Goal: Task Accomplishment & Management: Manage account settings

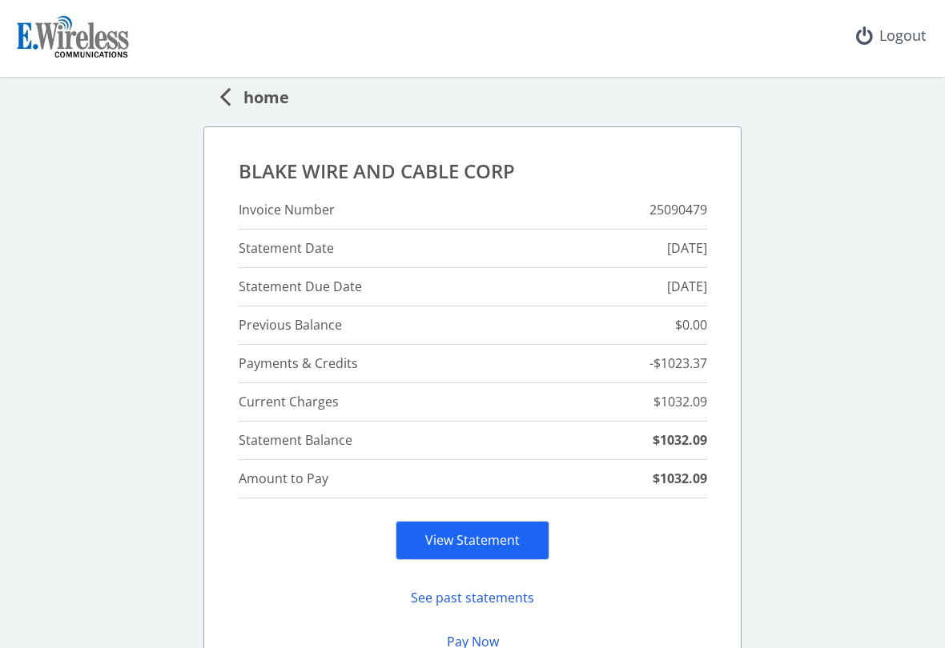
scroll to position [54, 0]
click at [906, 38] on div "Logout" at bounding box center [890, 36] width 95 height 72
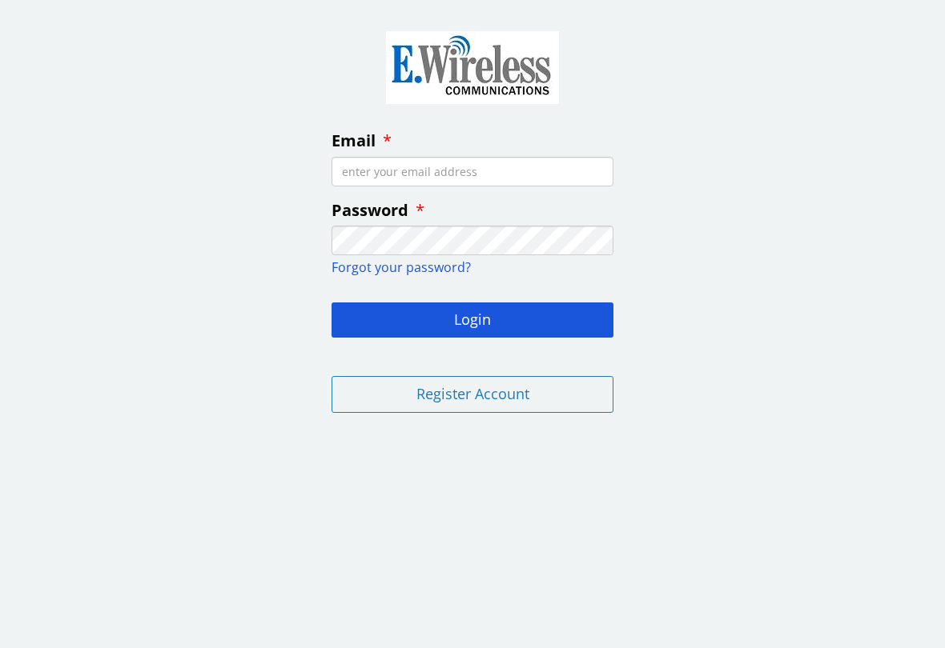
click at [94, 267] on div "Email Password Forgot your password? Login Register Account" at bounding box center [472, 219] width 945 height 414
click at [369, 179] on input "Email" at bounding box center [472, 172] width 282 height 30
type input "bobw28@att.net"
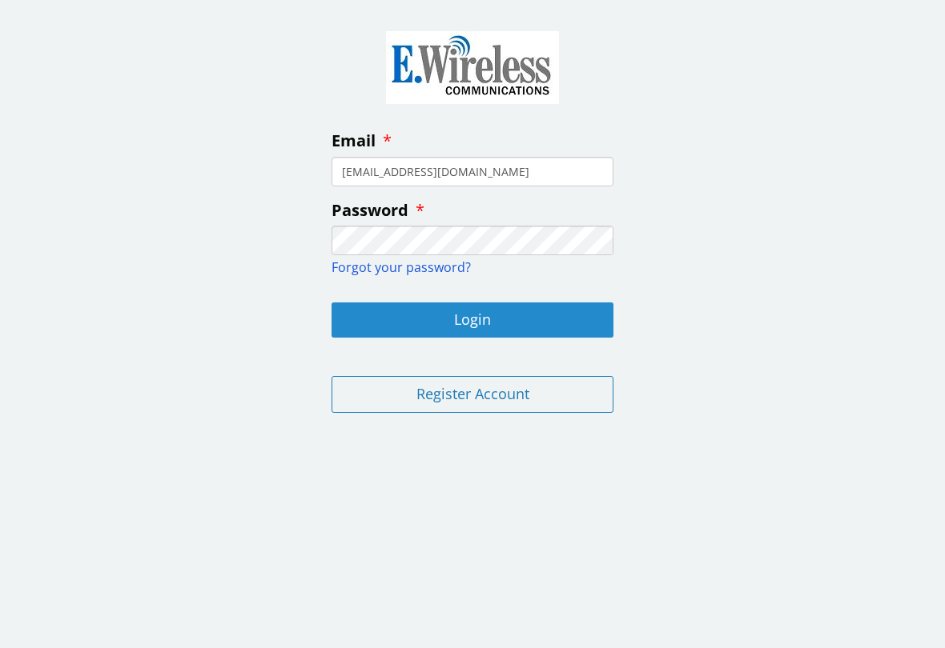
click at [479, 313] on button "Login" at bounding box center [472, 320] width 282 height 35
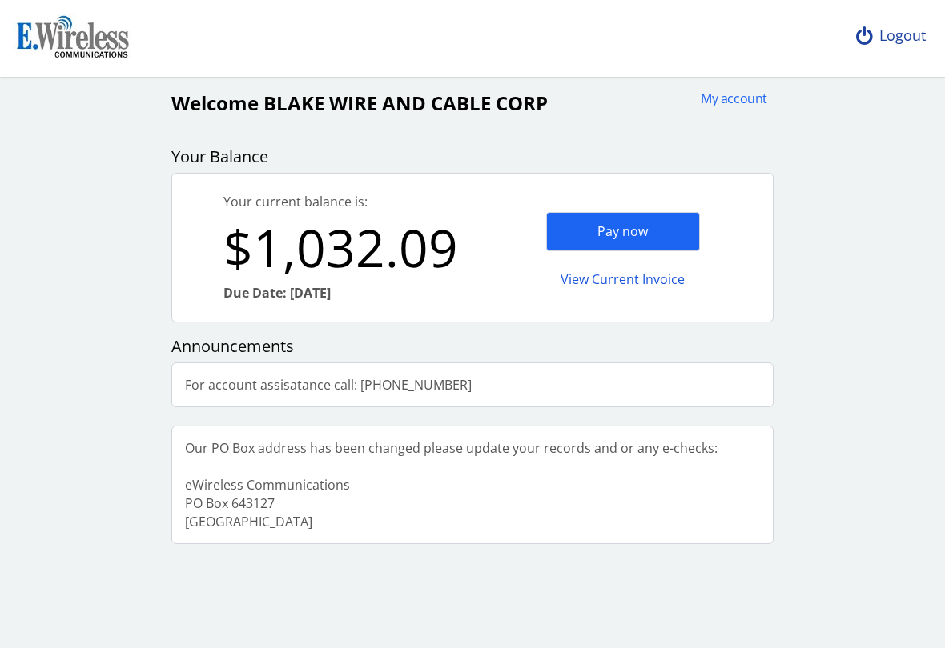
click at [880, 36] on div "Logout" at bounding box center [890, 36] width 95 height 72
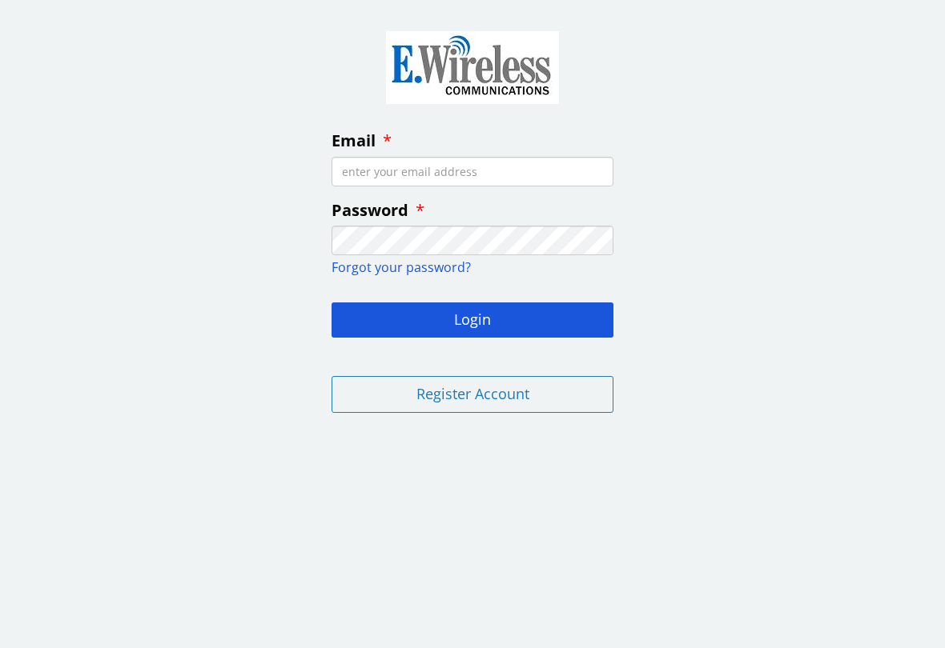
type input "bobw28@att.net"
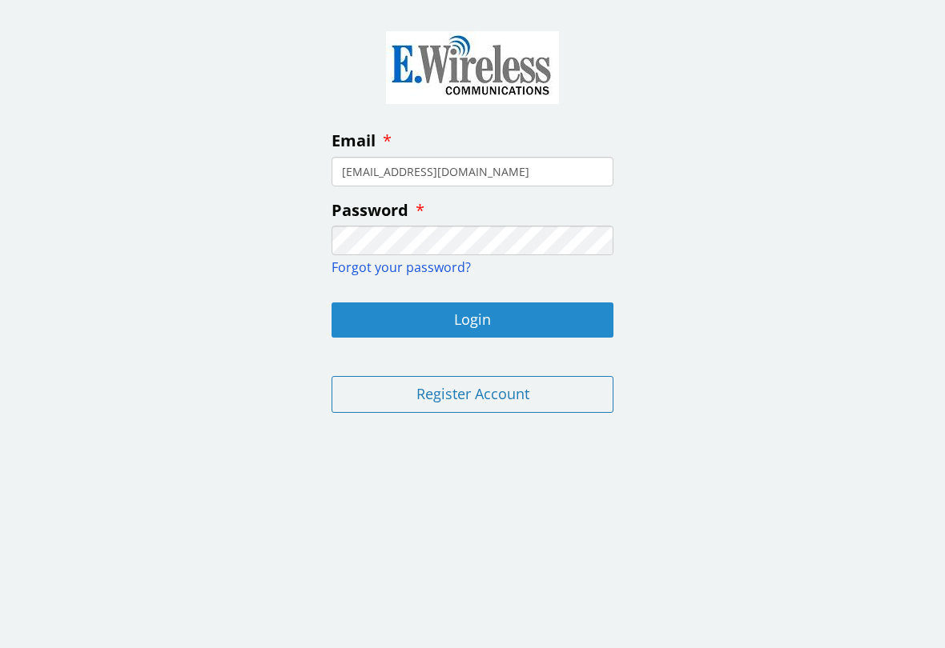
click at [478, 316] on button "Login" at bounding box center [472, 320] width 282 height 35
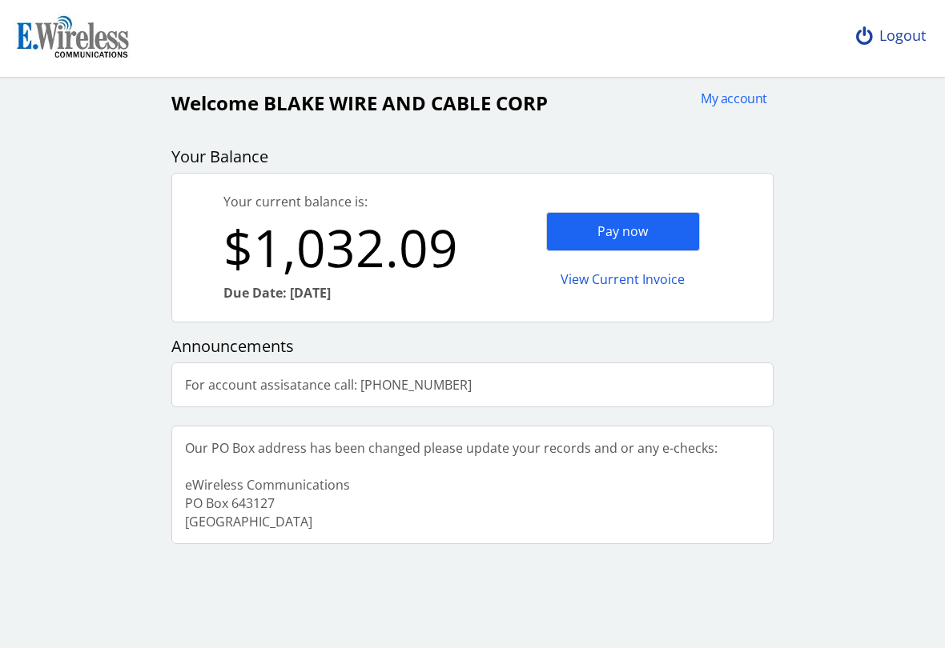
click at [908, 33] on div "Logout" at bounding box center [890, 36] width 95 height 72
